Goal: Task Accomplishment & Management: Manage account settings

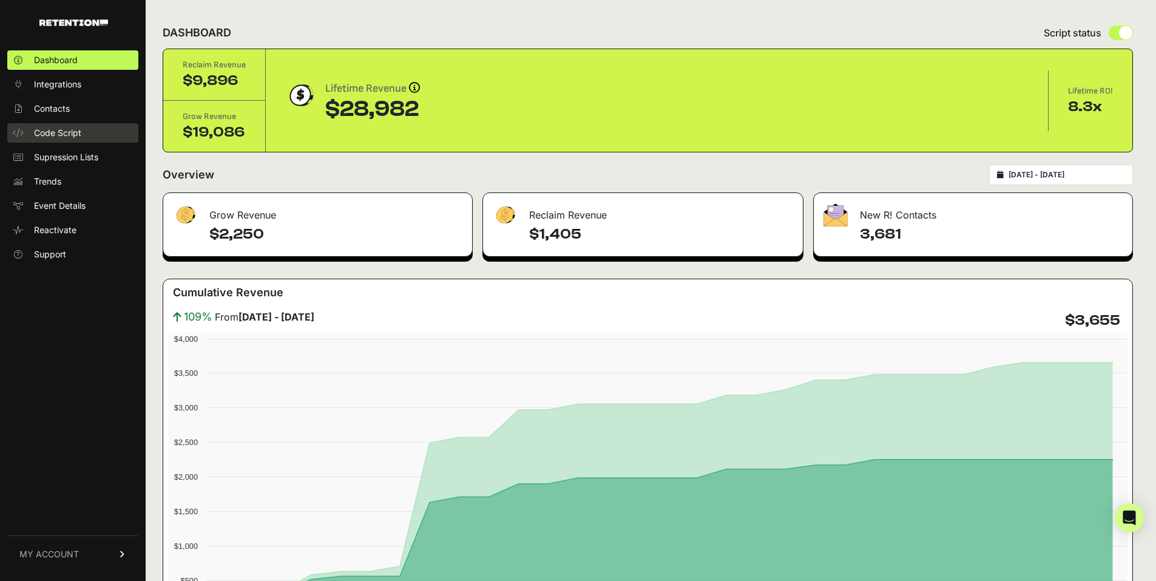
click at [75, 136] on span "Code Script" at bounding box center [57, 133] width 47 height 12
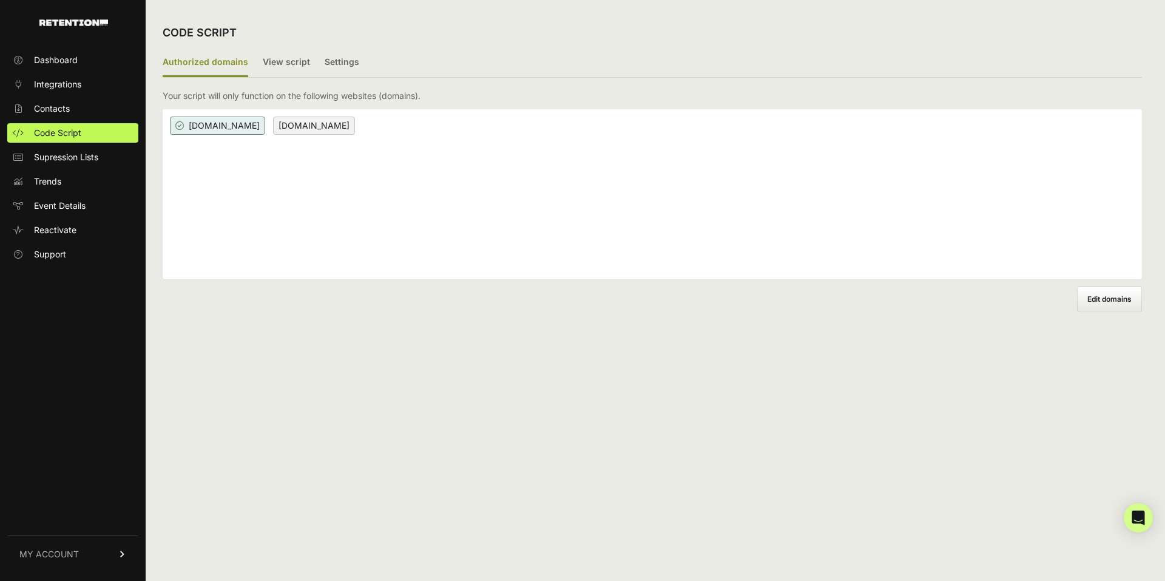
click at [91, 550] on link "MY ACCOUNT" at bounding box center [72, 553] width 131 height 37
click at [58, 556] on span "Sign Out" at bounding box center [51, 562] width 35 height 12
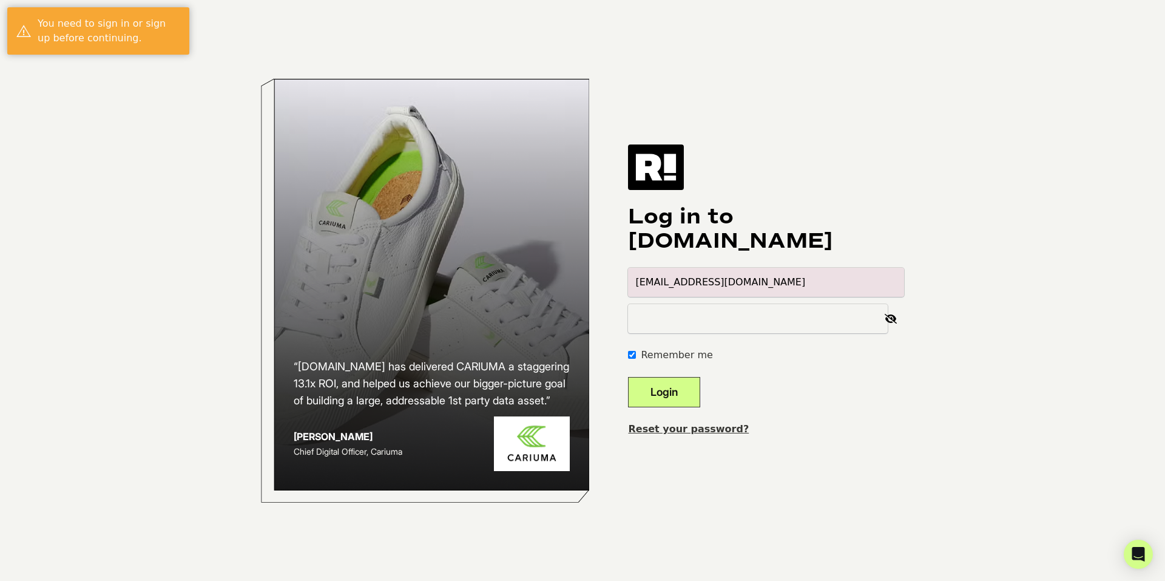
click at [892, 279] on input "alexis.segundo+1@hayden-la.com" at bounding box center [766, 282] width 276 height 29
type input "alexis.segundo@hayden-la.com"
click at [670, 383] on button "Login" at bounding box center [664, 392] width 72 height 30
